Goal: Information Seeking & Learning: Learn about a topic

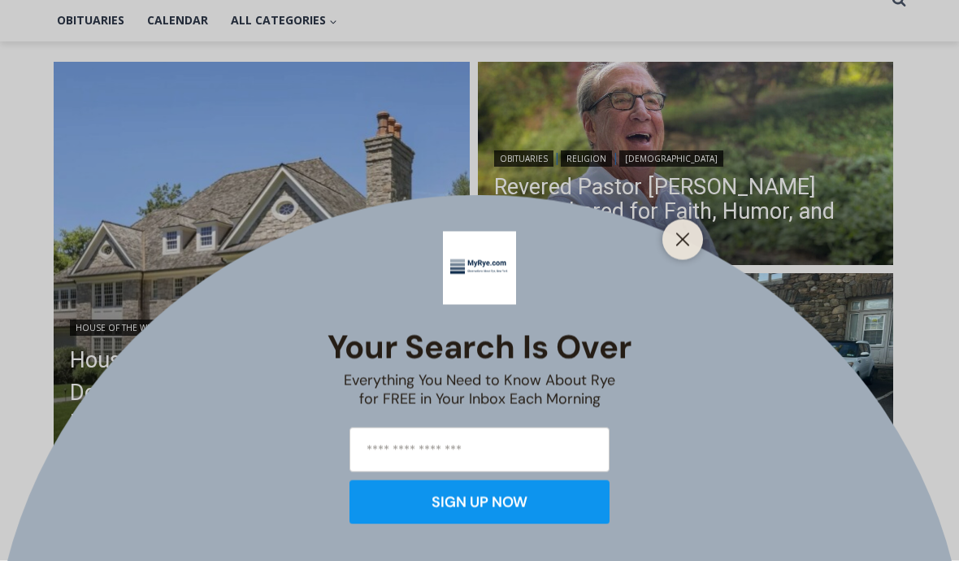
scroll to position [396, 0]
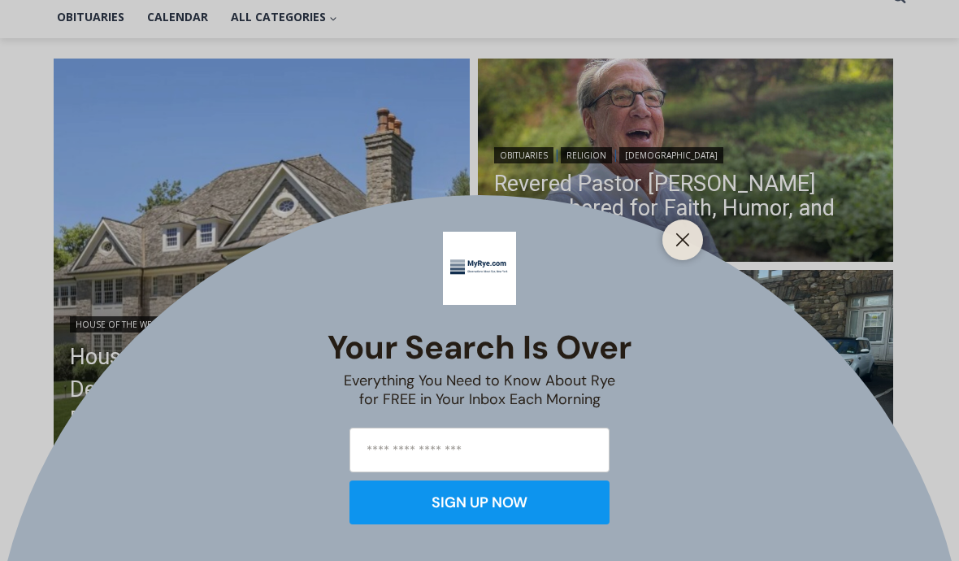
click at [675, 251] on button "Close" at bounding box center [682, 239] width 23 height 23
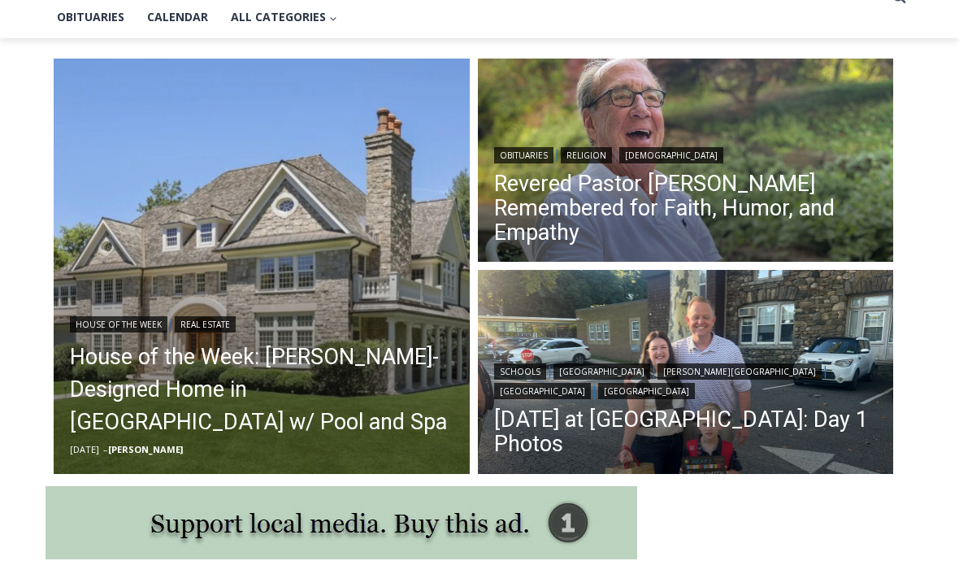
click at [672, 215] on link "Revered Pastor Donald Poole Jr. Remembered for Faith, Humor, and Empathy" at bounding box center [686, 208] width 384 height 73
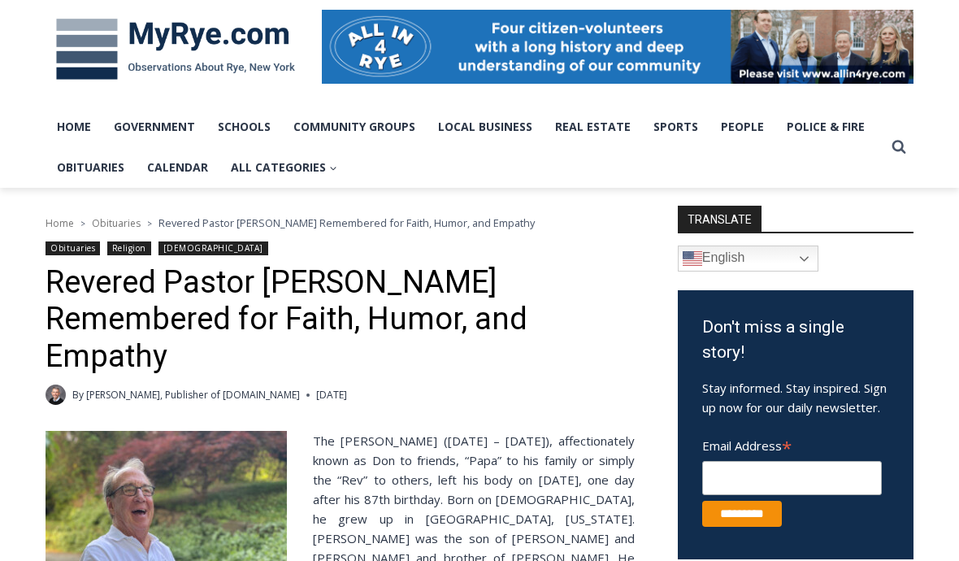
scroll to position [267, 0]
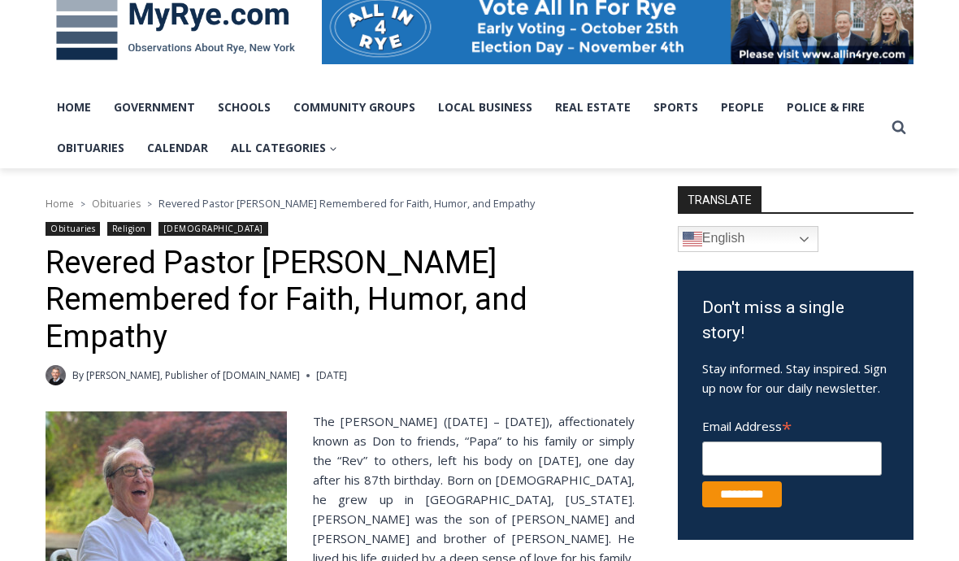
click at [98, 147] on link "Obituaries" at bounding box center [91, 148] width 90 height 41
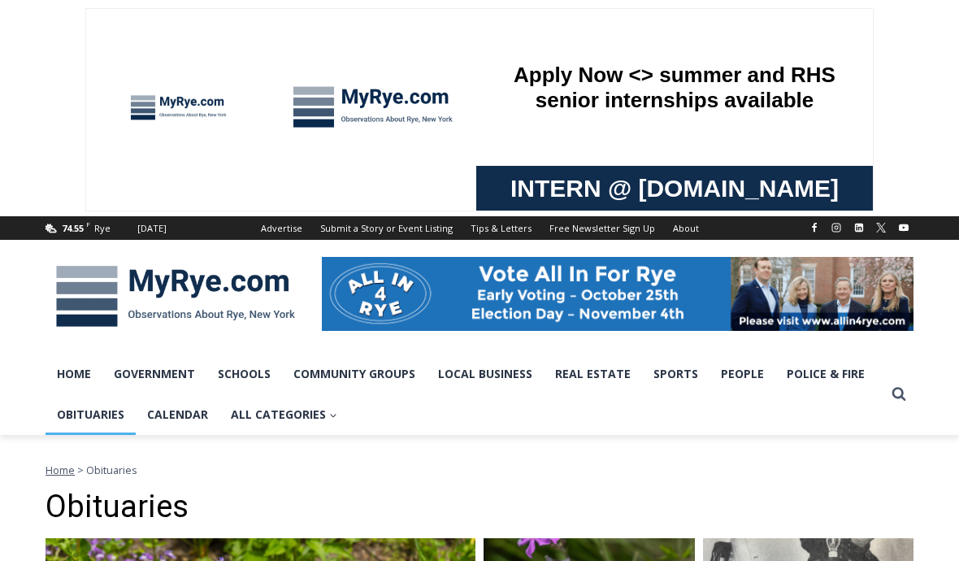
click at [80, 374] on link "Home" at bounding box center [74, 374] width 57 height 41
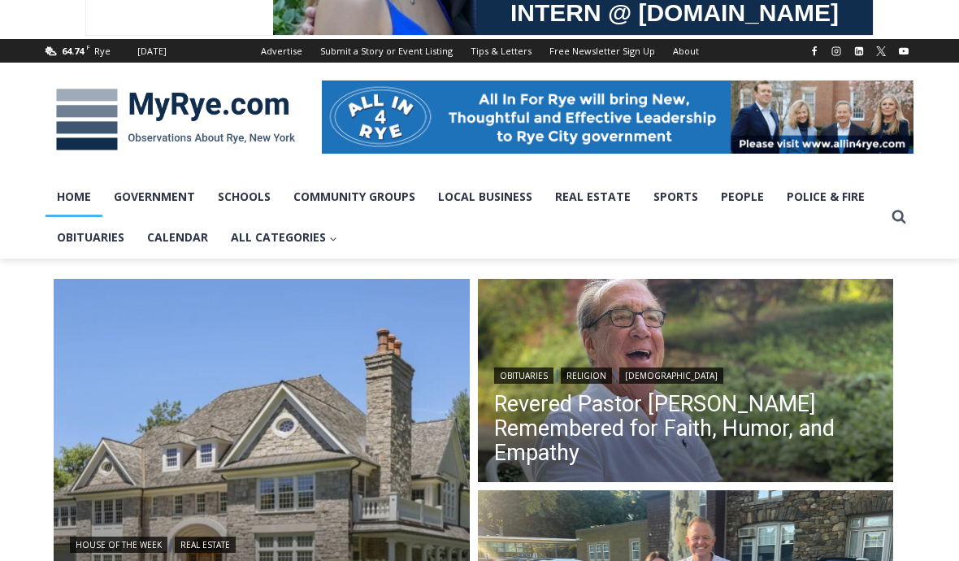
scroll to position [180, 0]
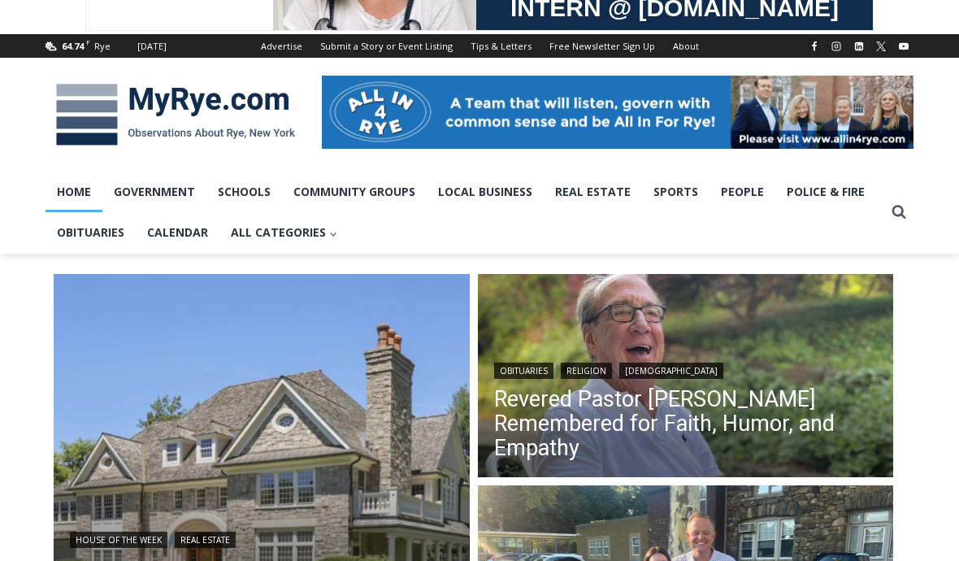
click at [745, 414] on link "Revered Pastor Donald Poole Jr. Remembered for Faith, Humor, and Empathy" at bounding box center [686, 424] width 384 height 73
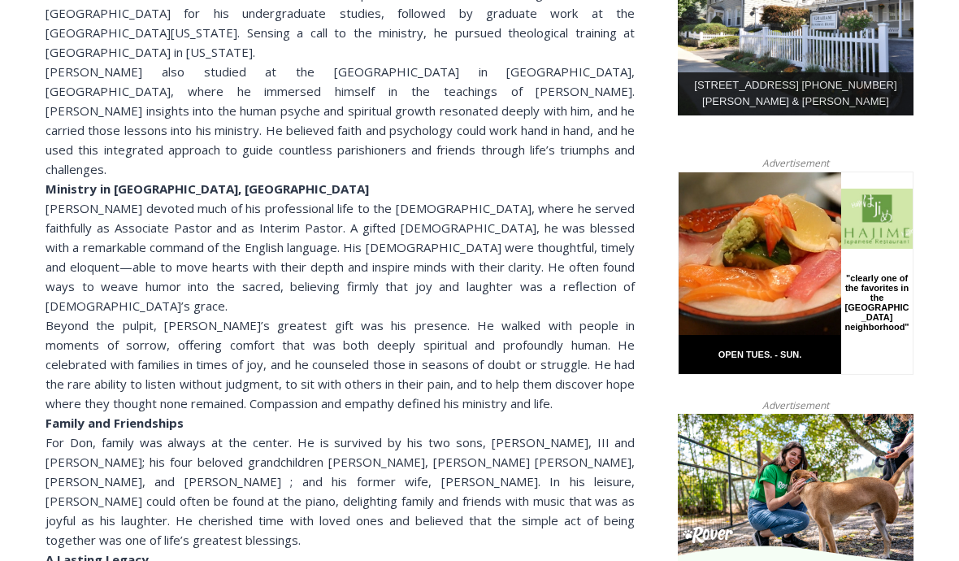
scroll to position [863, 0]
